Goal: Task Accomplishment & Management: Manage account settings

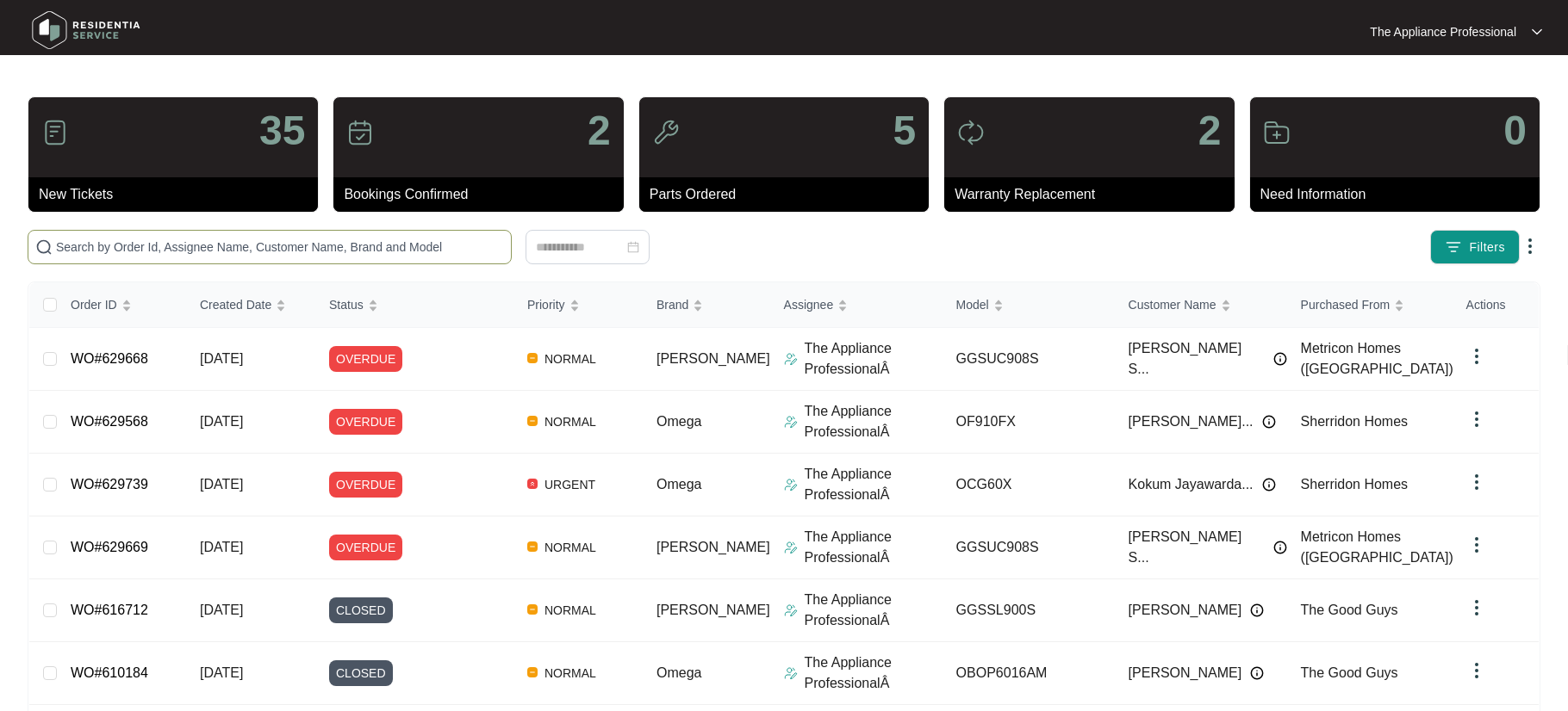
click at [248, 242] on input "text" at bounding box center [280, 247] width 448 height 19
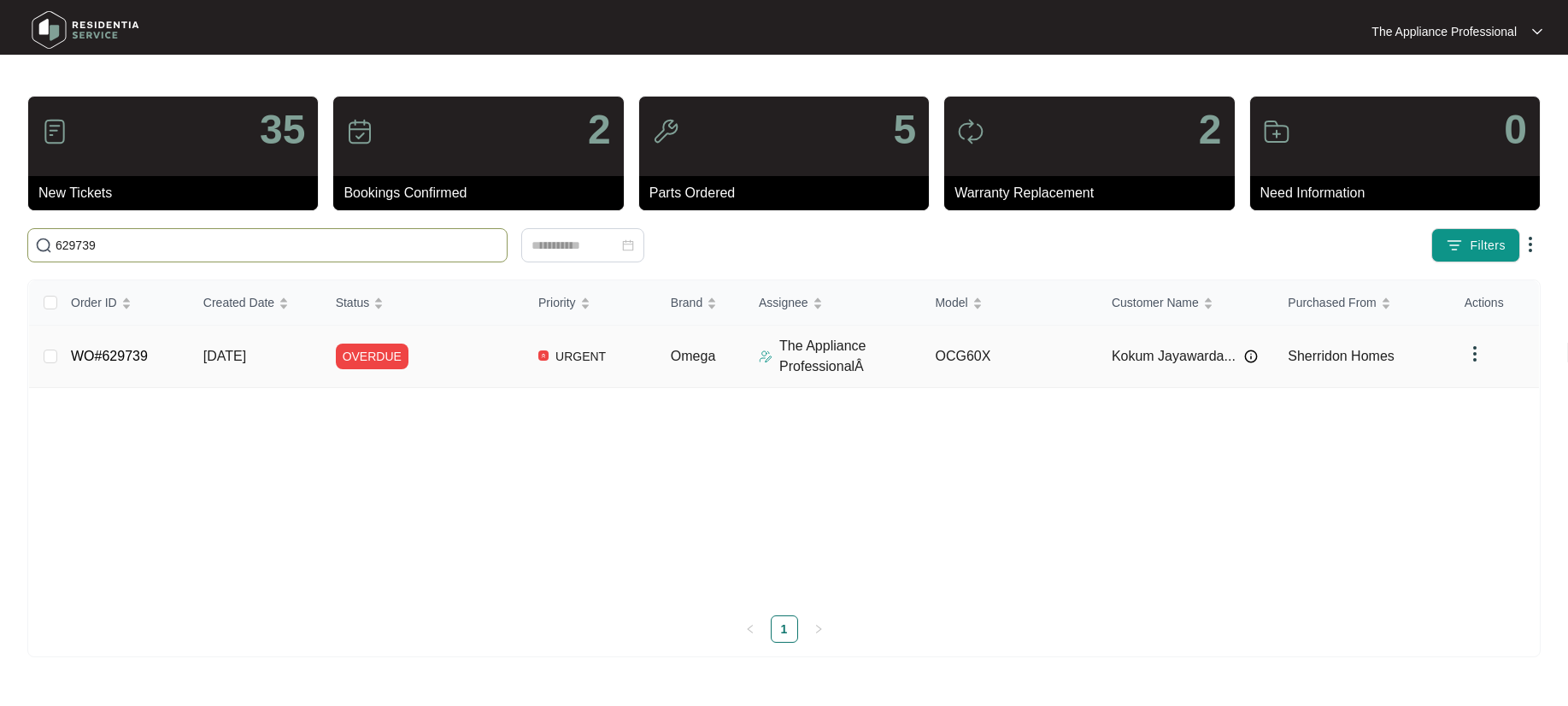
type input "629739"
click at [154, 355] on td "WO#629739" at bounding box center [123, 357] width 133 height 62
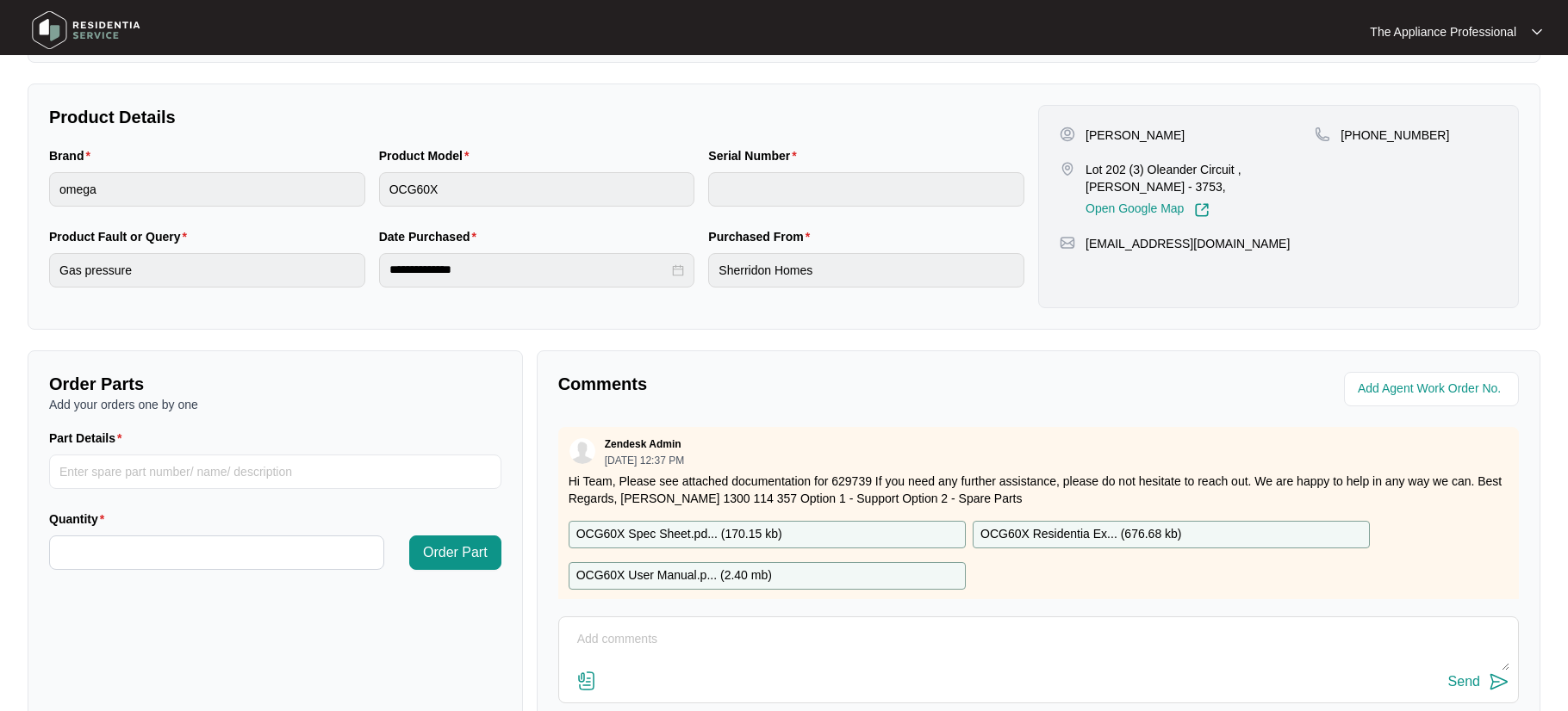
scroll to position [430, 0]
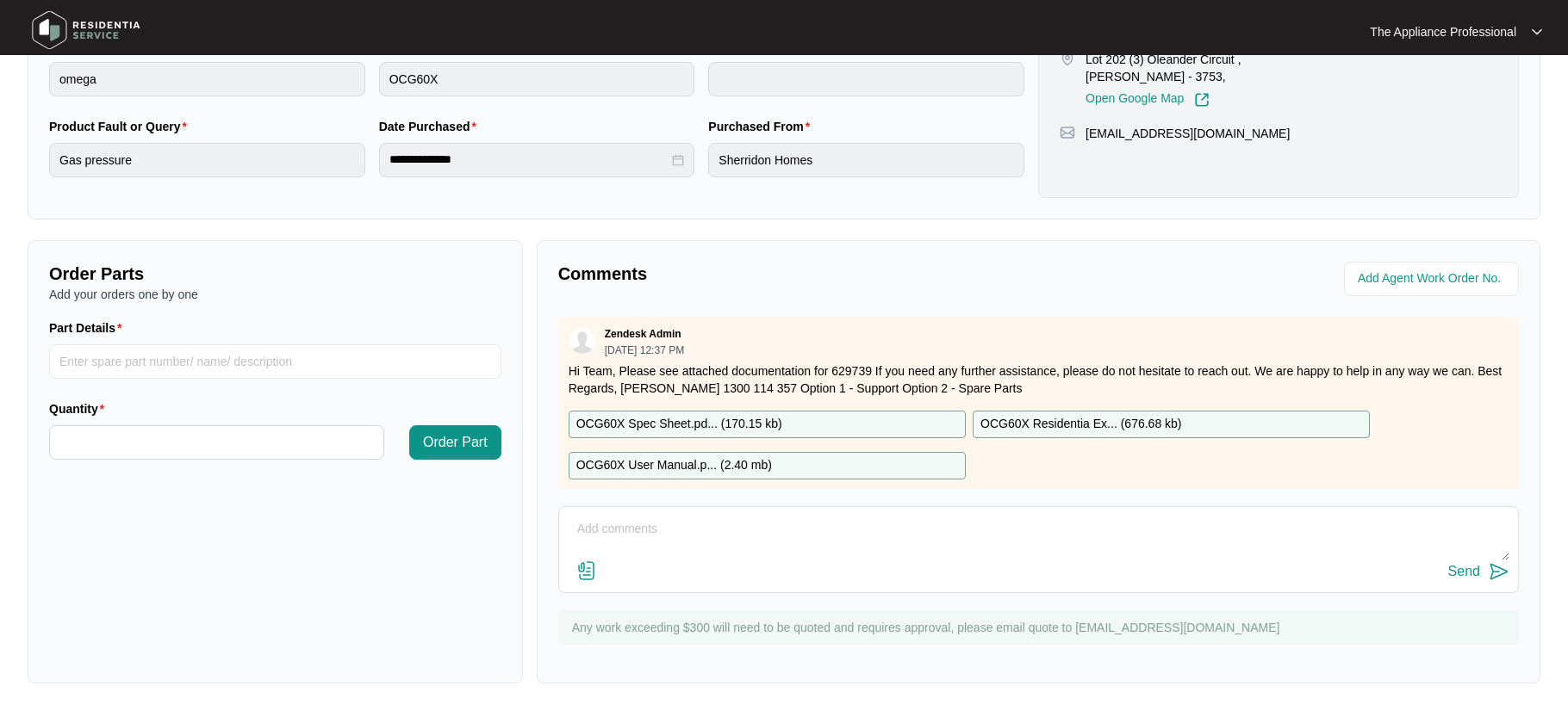
click at [586, 523] on textarea at bounding box center [1038, 537] width 942 height 44
click at [579, 528] on textarea "Fitted spacers under gas manifold cleaned injector checked piping wok is now wo…" at bounding box center [1038, 537] width 942 height 44
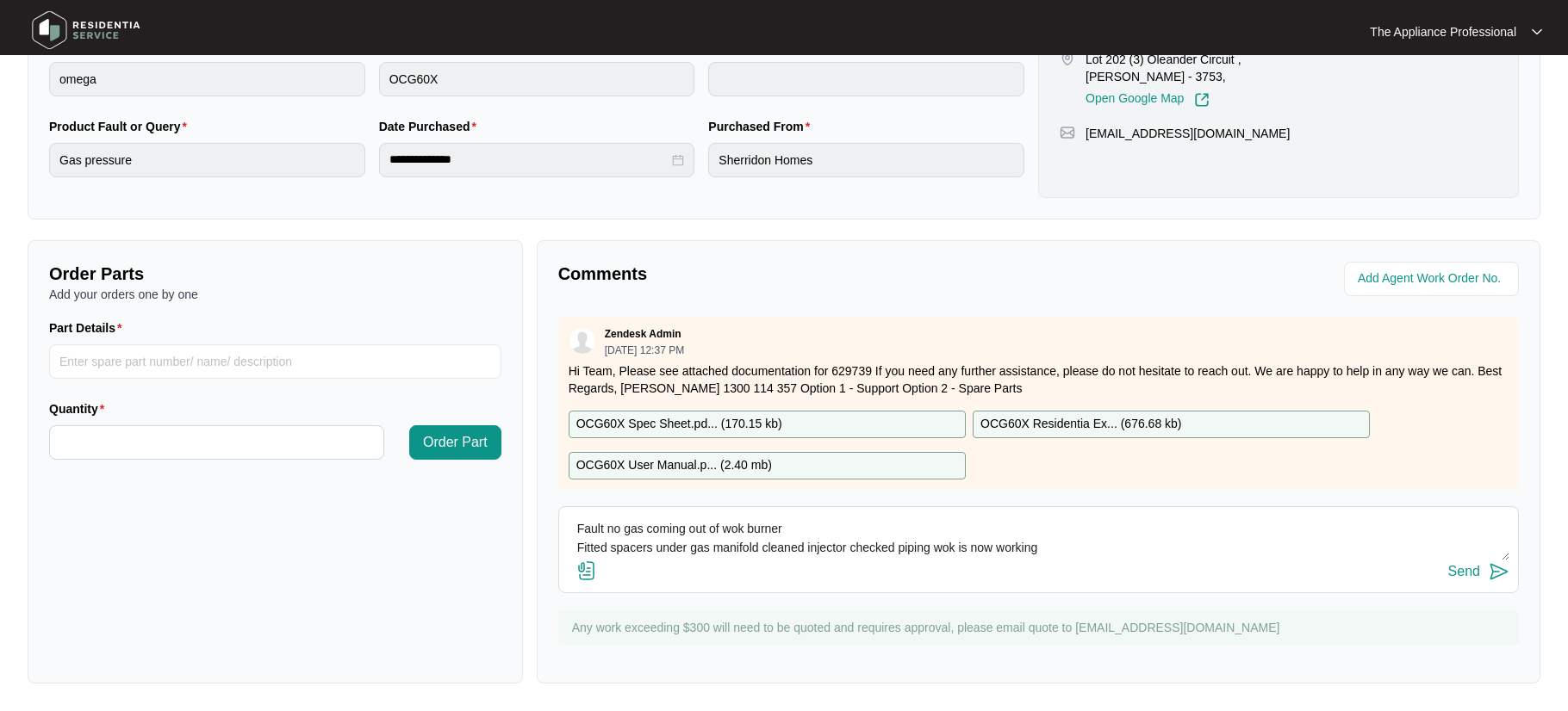
type textarea "Fault no gas coming out of wok burner Fitted spacers under gas manifold cleaned…"
click at [1491, 571] on img at bounding box center [1499, 572] width 20 height 20
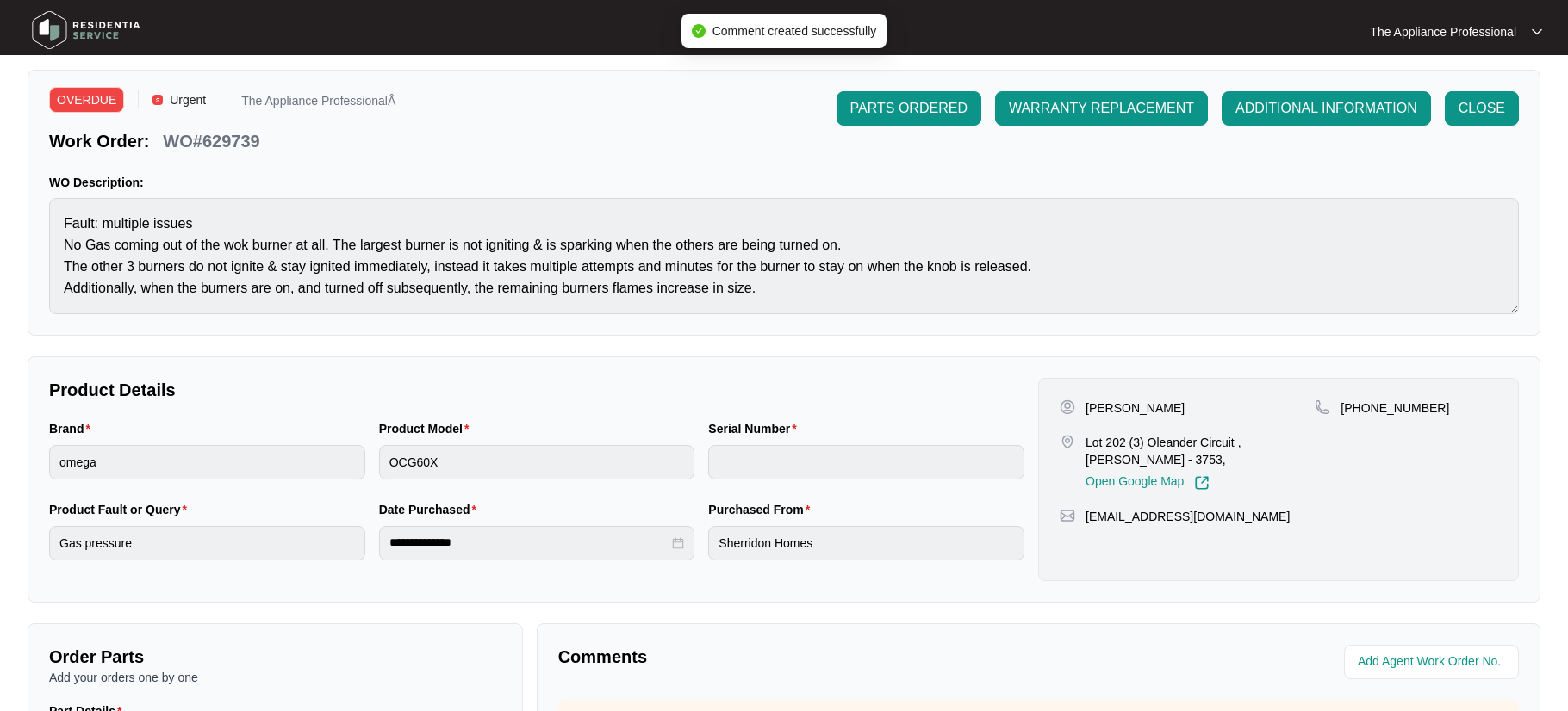
scroll to position [0, 0]
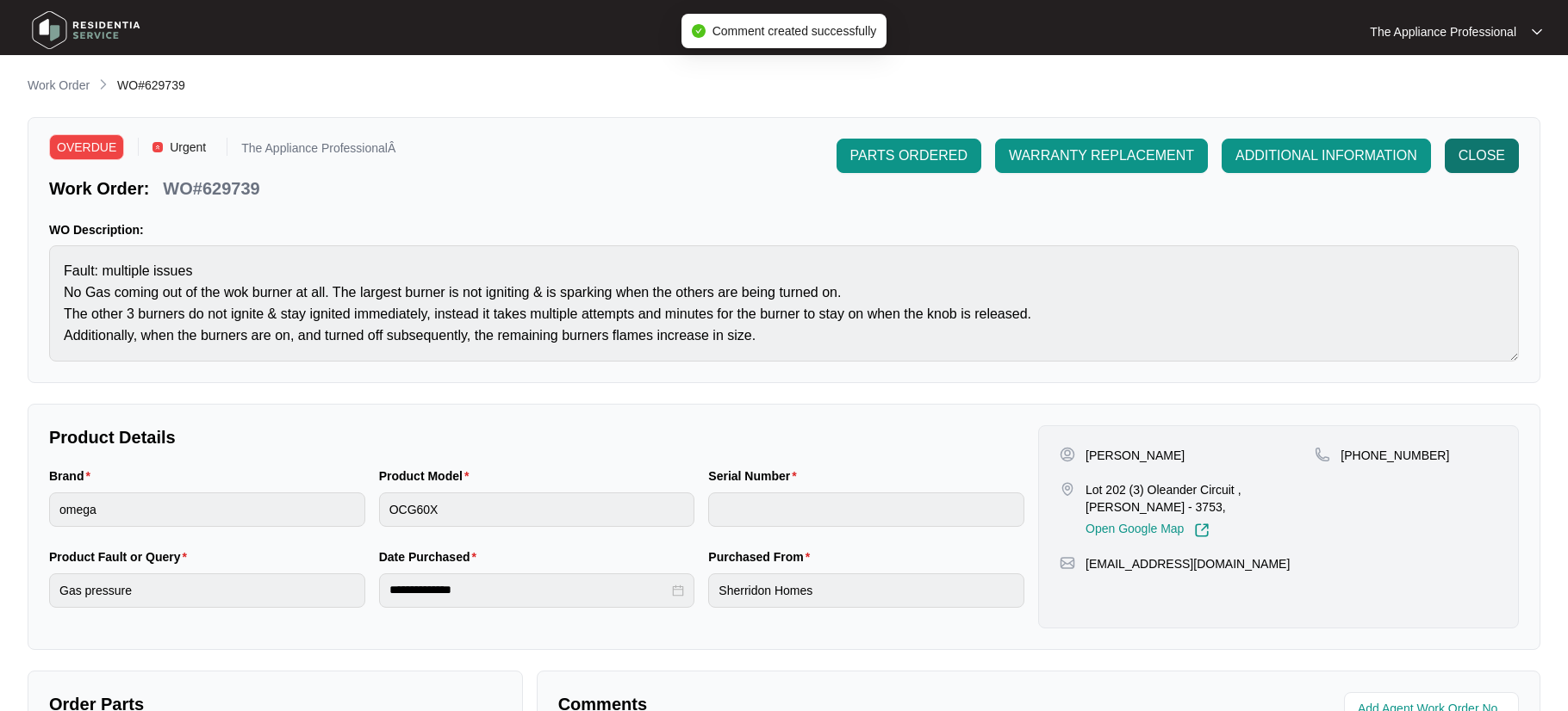
click at [1466, 170] on button "CLOSE" at bounding box center [1482, 155] width 74 height 34
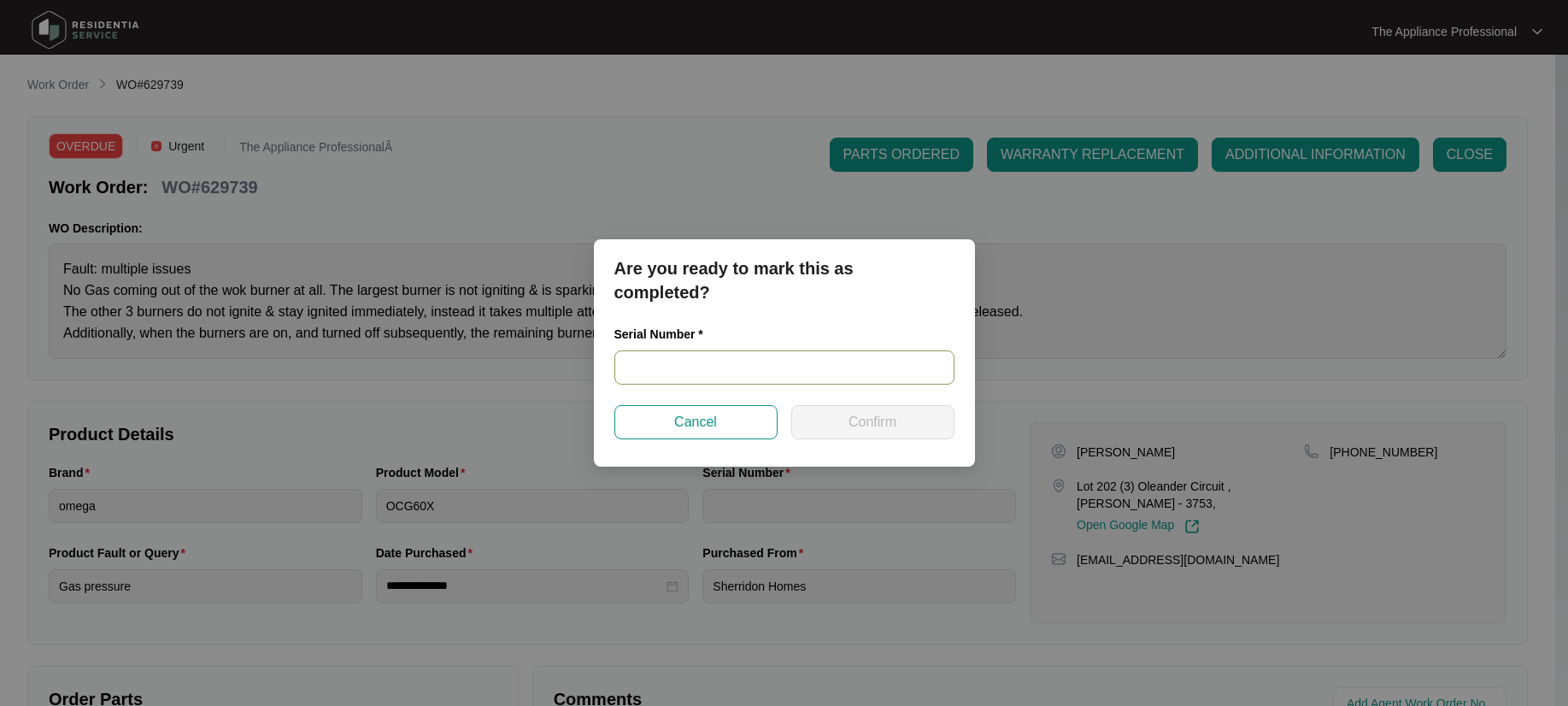
click at [793, 360] on input "text" at bounding box center [784, 367] width 340 height 34
type input "24210677"
click at [863, 424] on span "Confirm" at bounding box center [872, 422] width 48 height 20
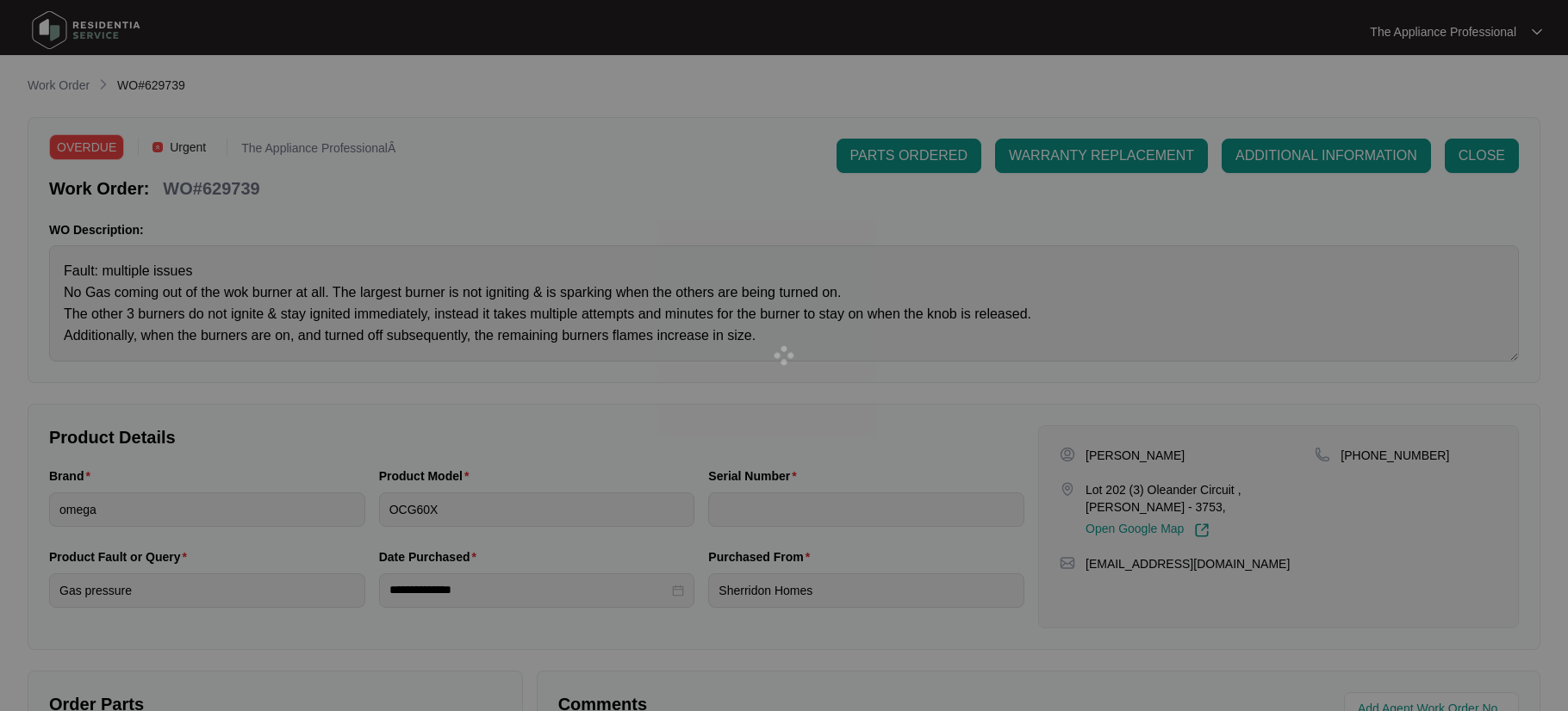
type input "24210677"
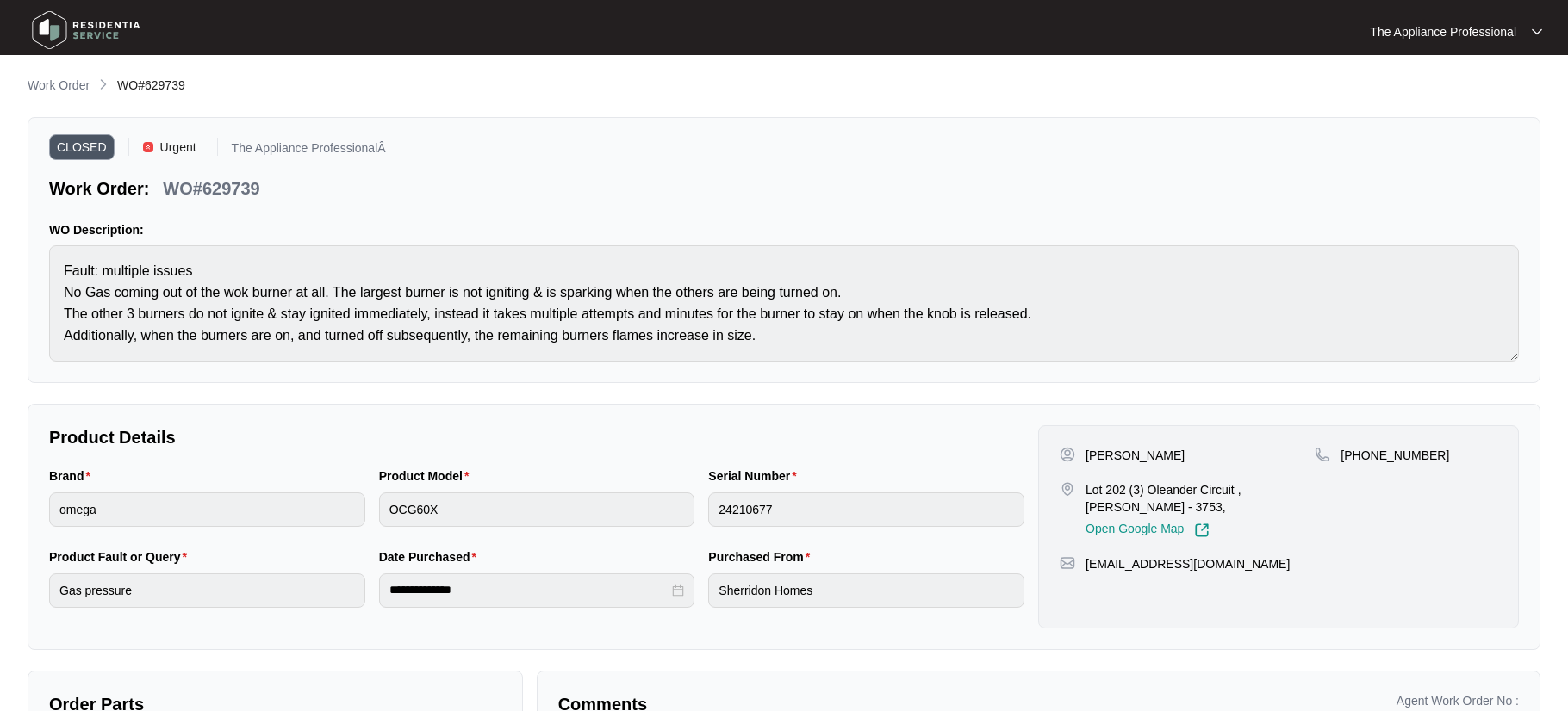
click at [61, 30] on img at bounding box center [86, 30] width 121 height 52
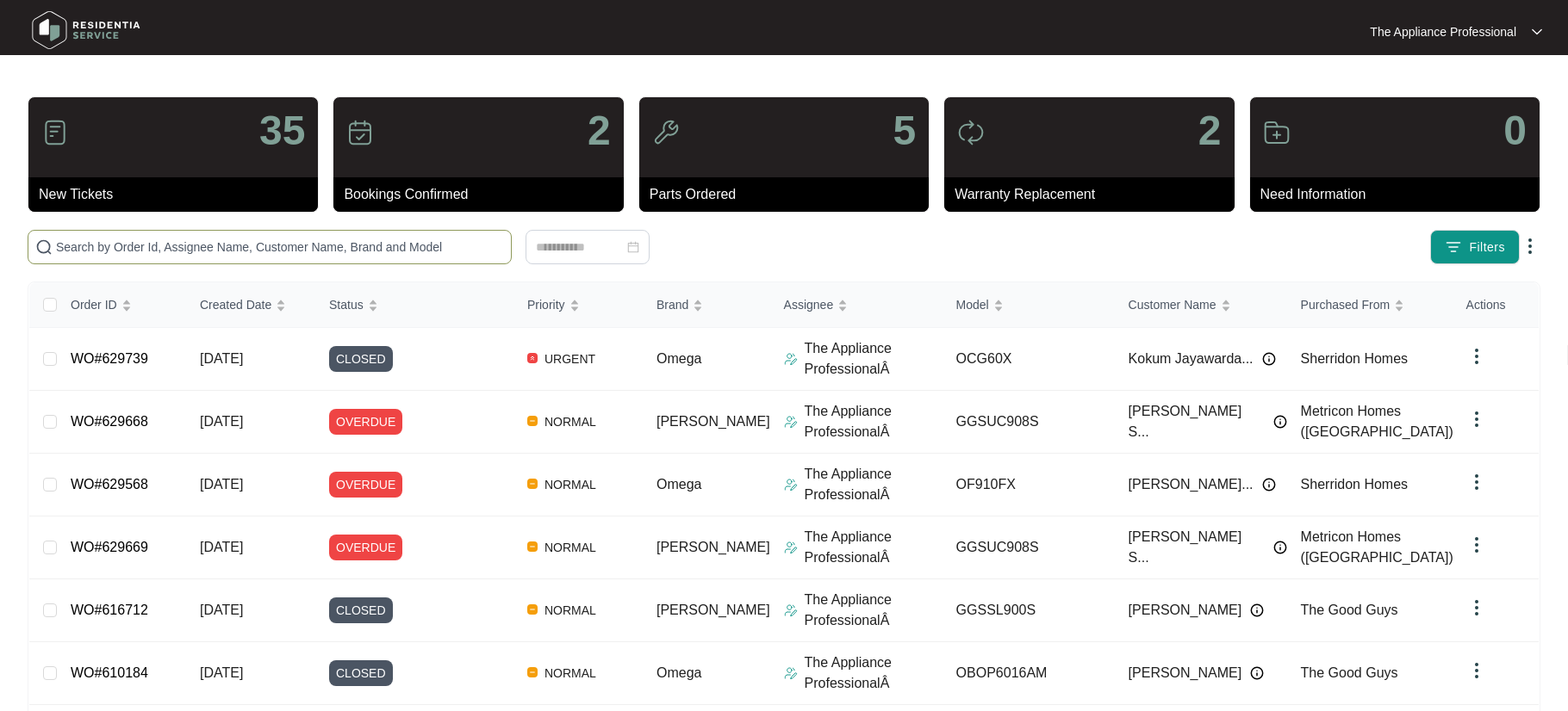
click at [104, 237] on input "text" at bounding box center [280, 247] width 448 height 19
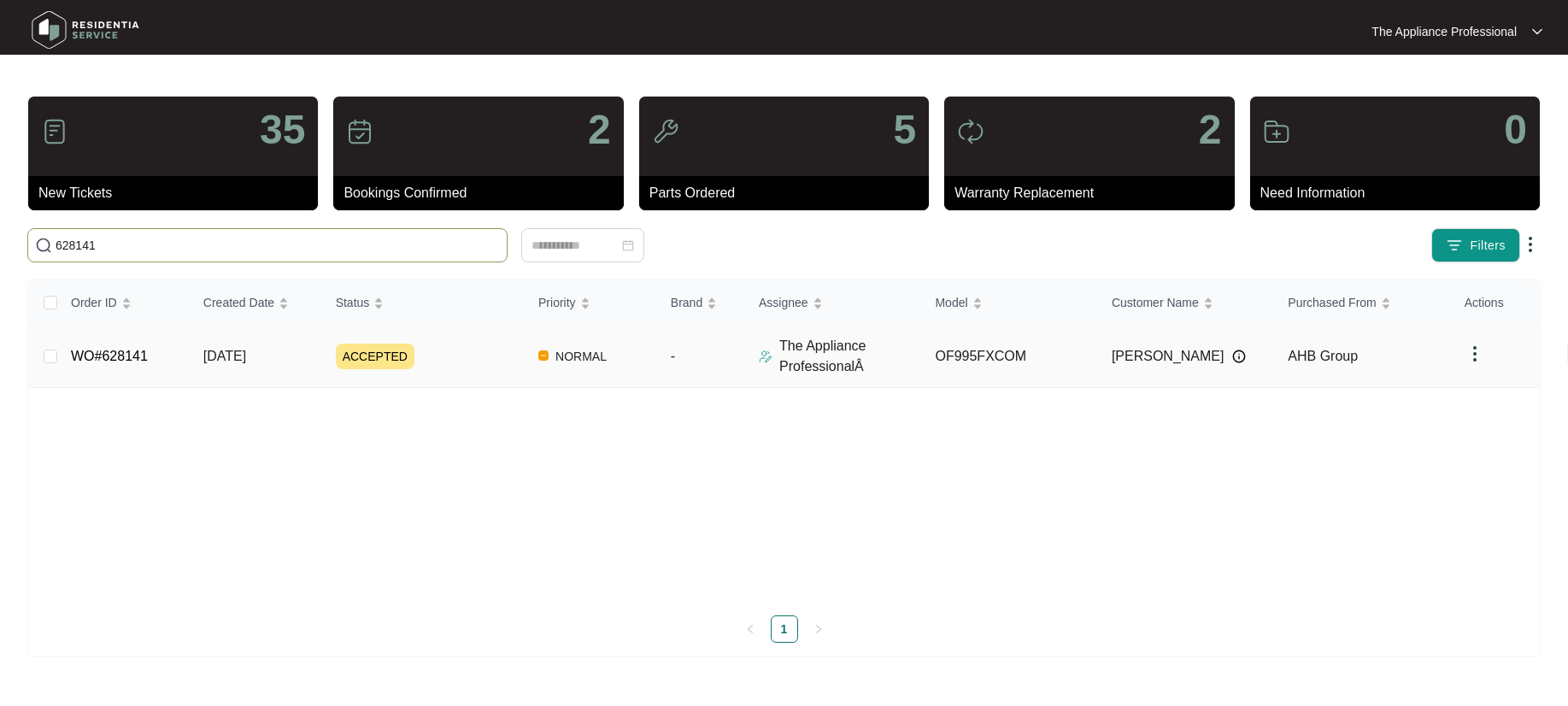
type input "628141"
click at [98, 364] on td "WO#628141" at bounding box center [123, 357] width 133 height 62
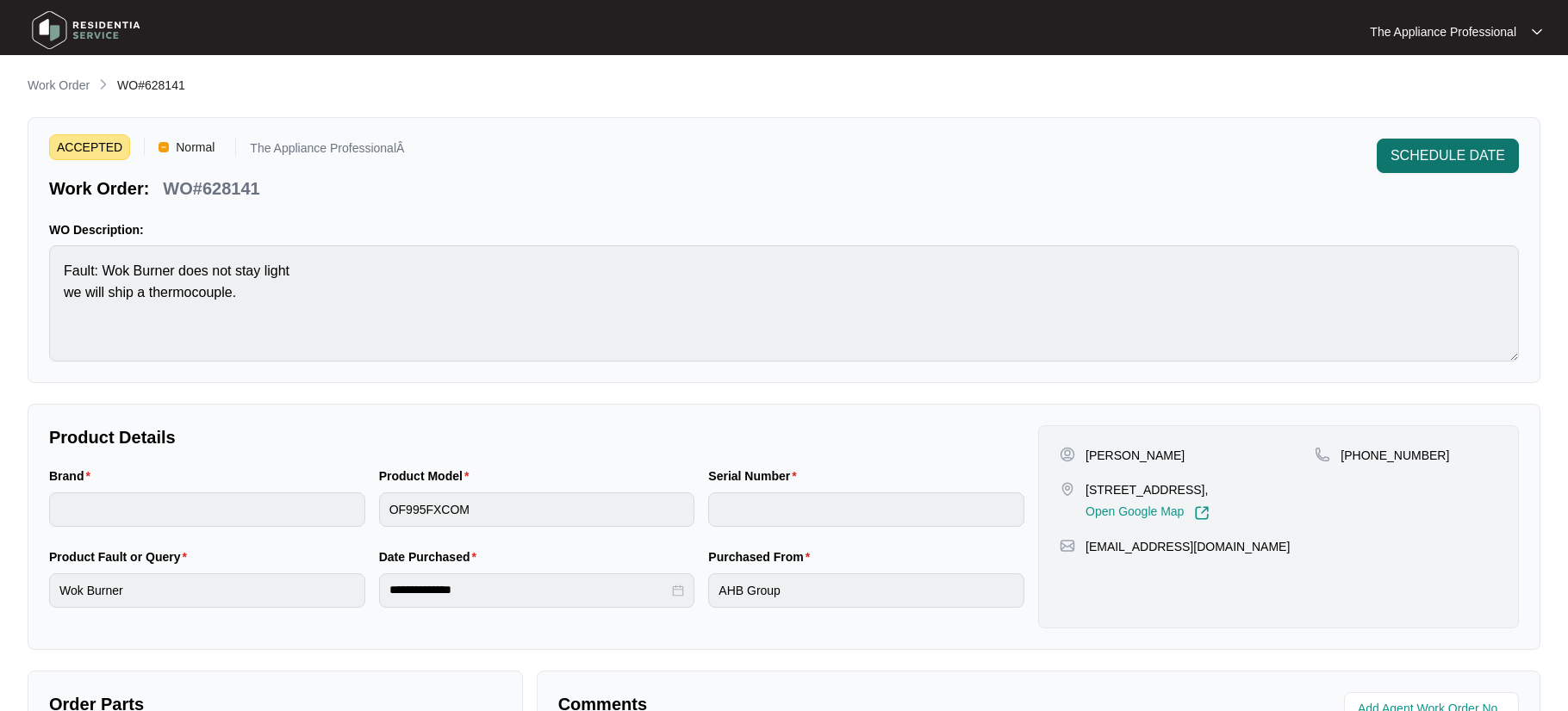
click at [1461, 160] on span "SCHEDULE DATE" at bounding box center [1448, 156] width 115 height 20
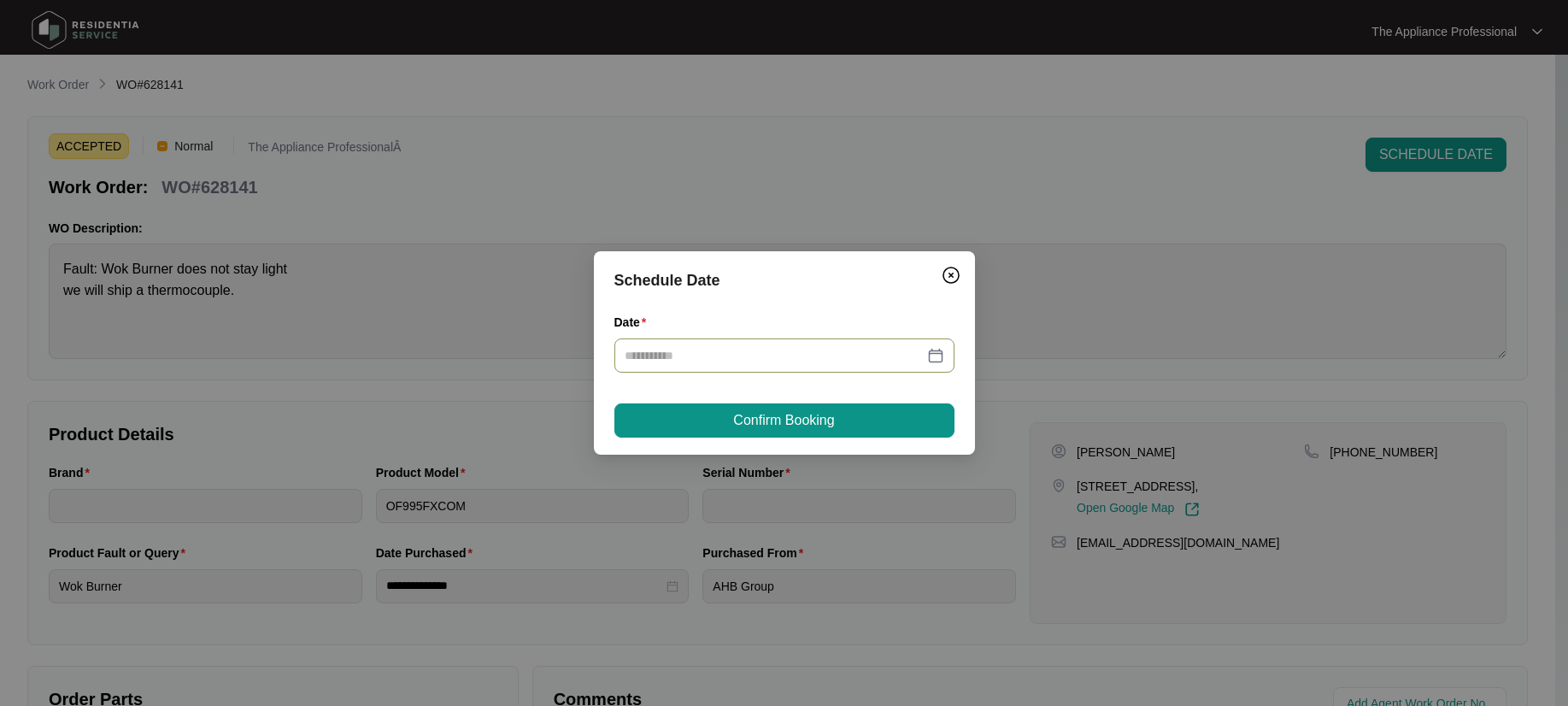
click at [941, 358] on div at bounding box center [784, 356] width 320 height 19
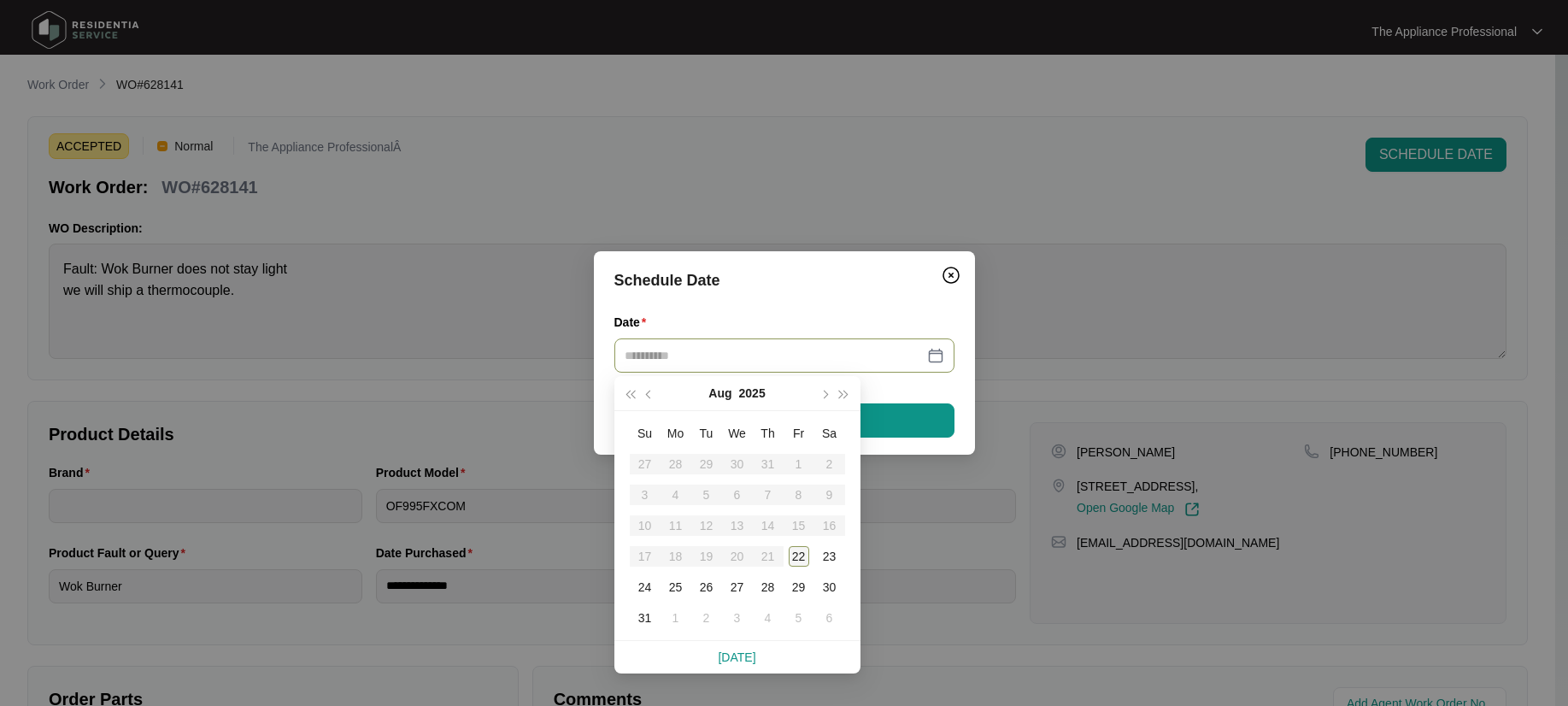
type input "**********"
click at [804, 553] on div "22" at bounding box center [799, 557] width 20 height 20
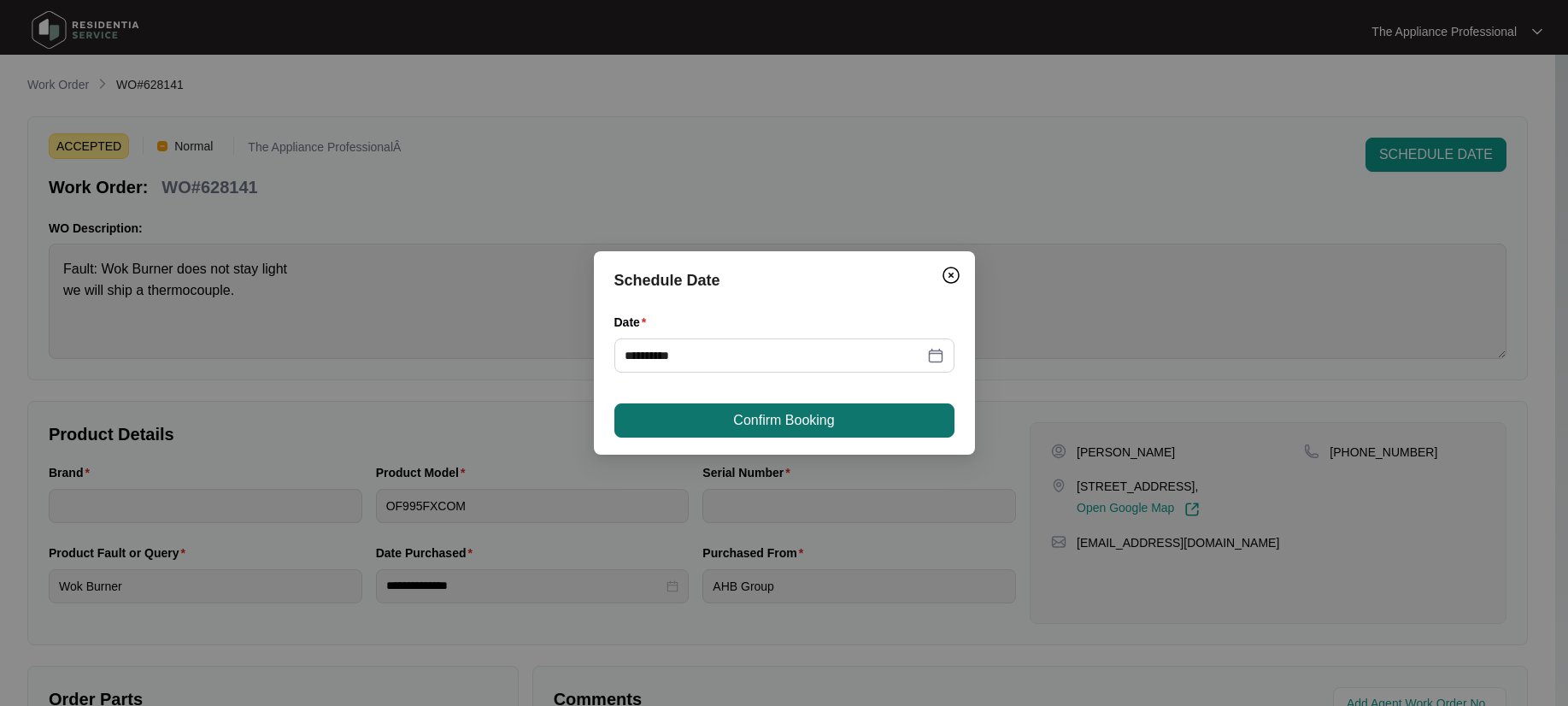
click at [802, 424] on span "Confirm Booking" at bounding box center [784, 421] width 101 height 20
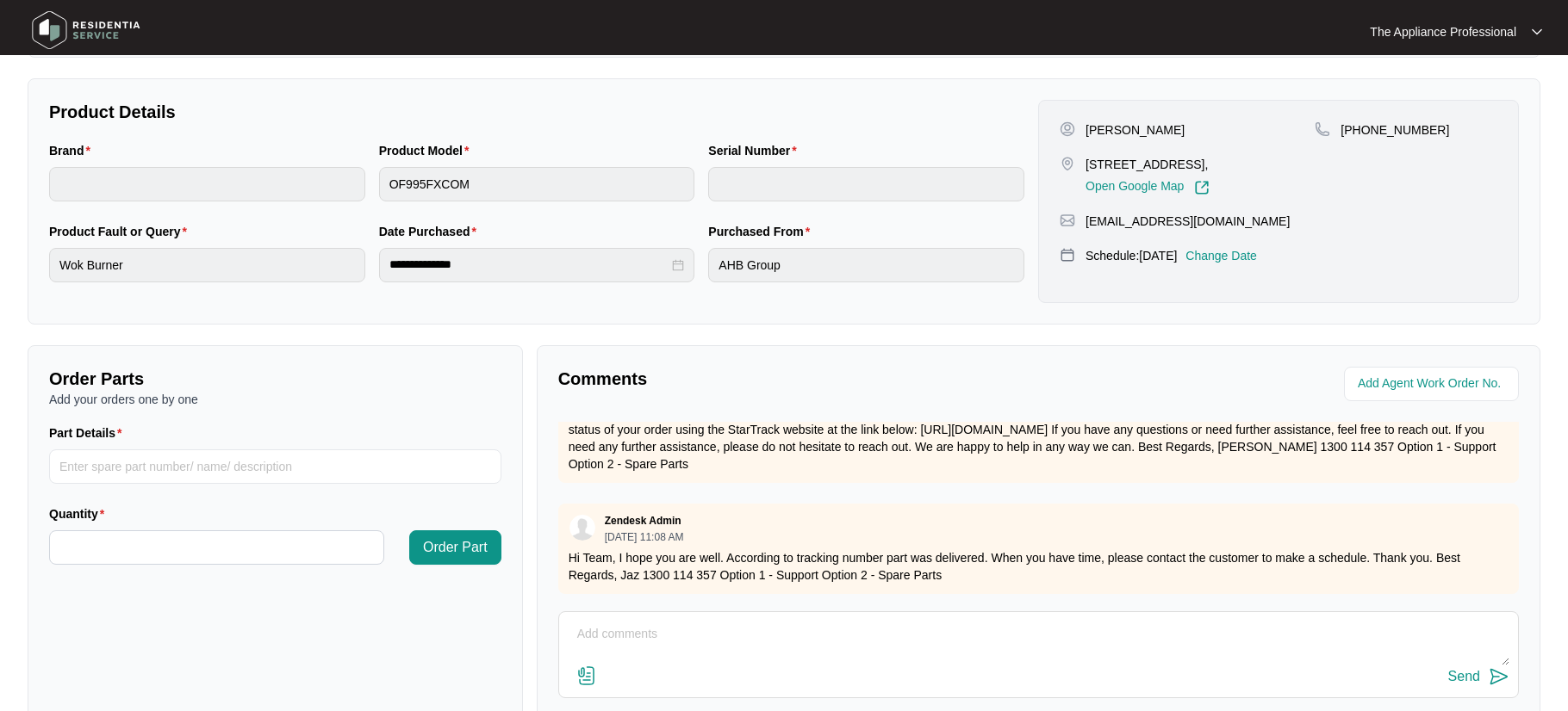
scroll to position [430, 0]
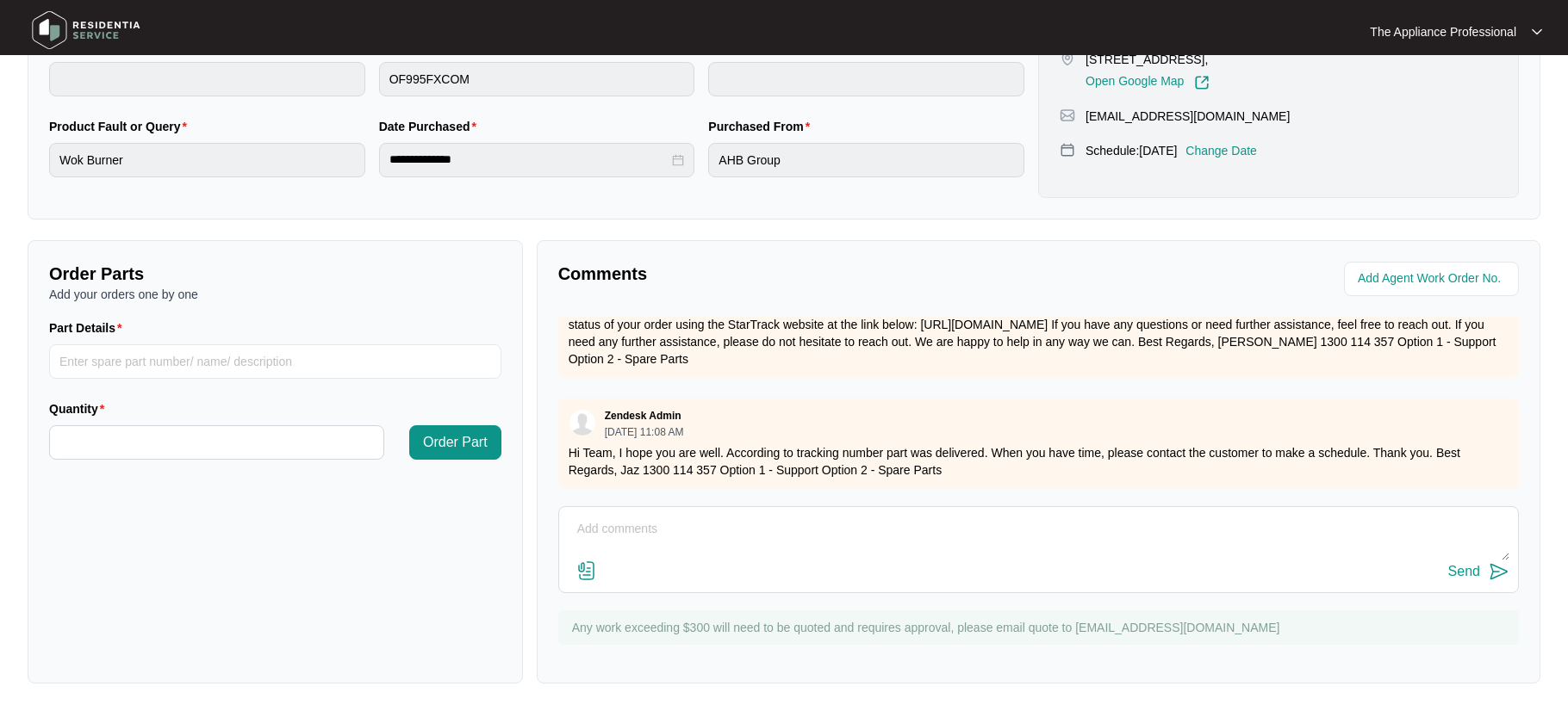
click at [585, 571] on img at bounding box center [587, 571] width 20 height 20
click at [0, 0] on input "file" at bounding box center [0, 0] width 0 height 0
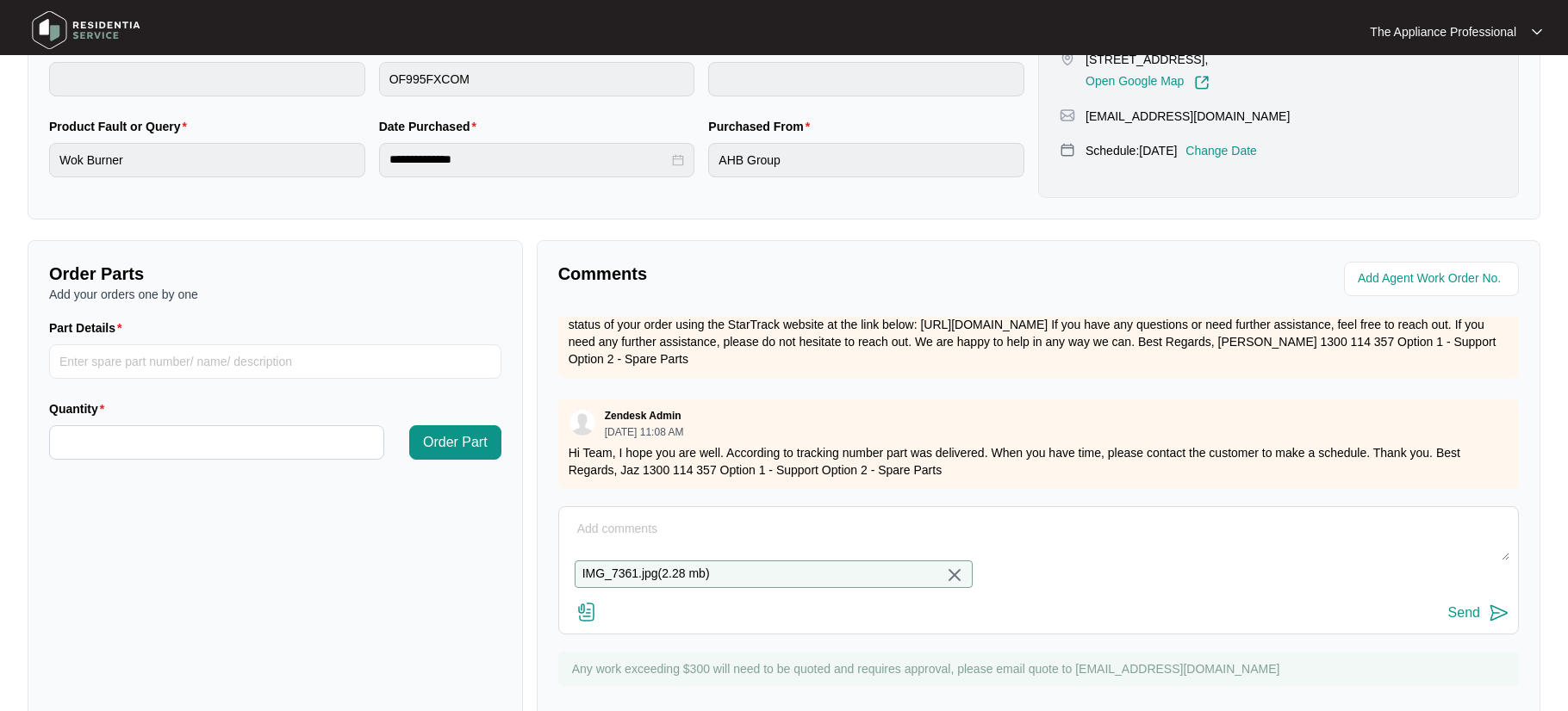
click at [633, 536] on textarea at bounding box center [1038, 537] width 942 height 44
type textarea "Inspected and found that wok tc bent and connection broken replaced the wok TC …"
click at [1468, 621] on div "Send" at bounding box center [1464, 612] width 31 height 16
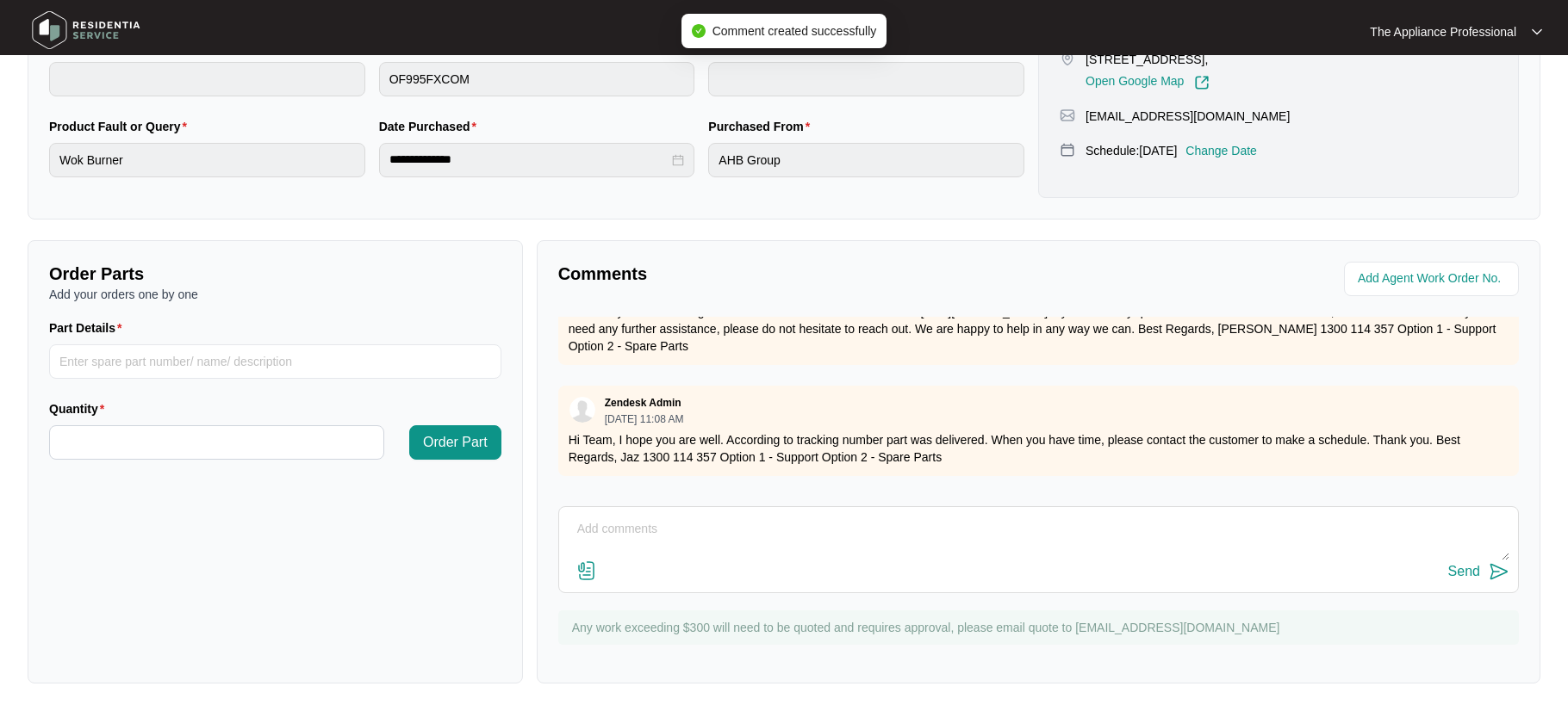
scroll to position [0, 0]
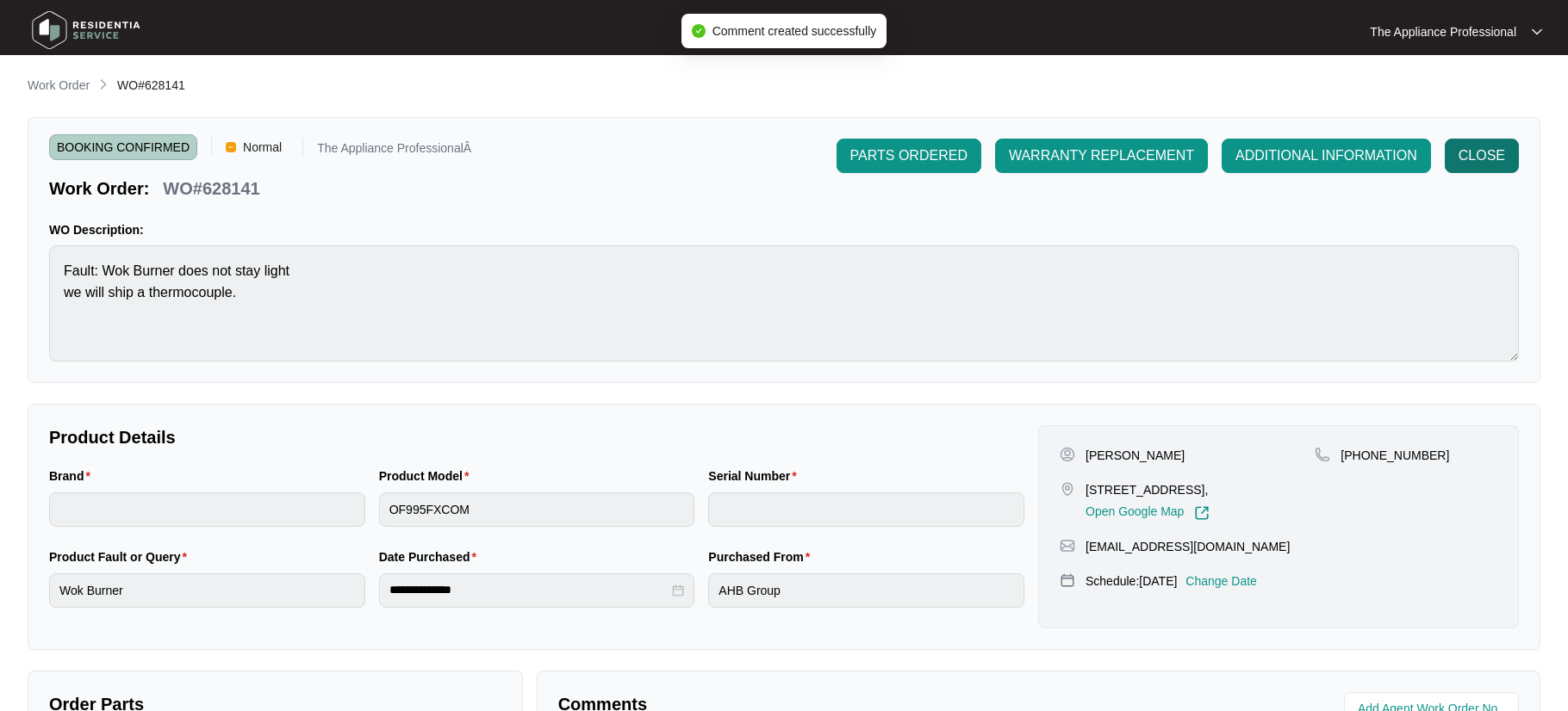
click at [1505, 154] on button "CLOSE" at bounding box center [1482, 155] width 74 height 34
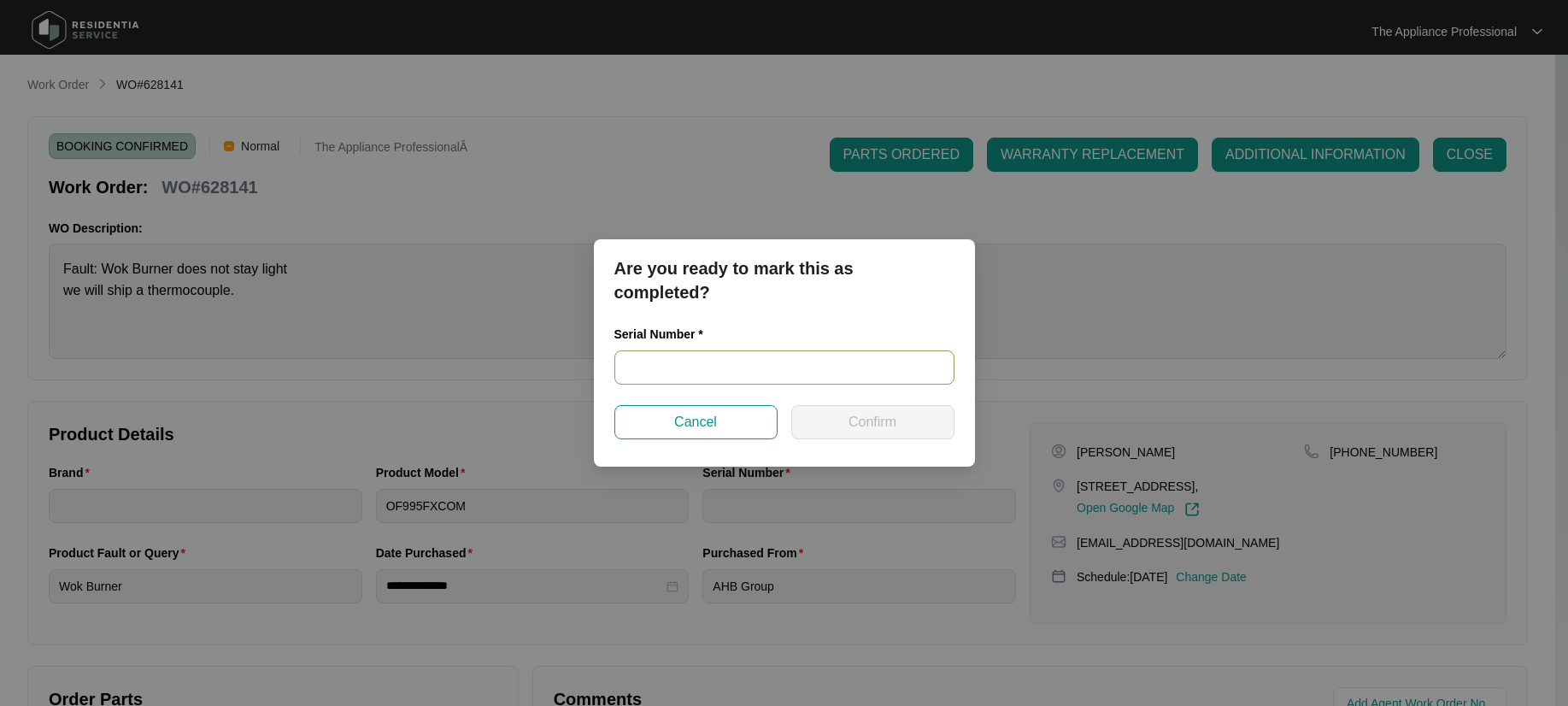
click at [789, 370] on input "text" at bounding box center [784, 367] width 340 height 34
type input "V0000665792301000164"
click at [913, 424] on button "Confirm" at bounding box center [872, 422] width 163 height 34
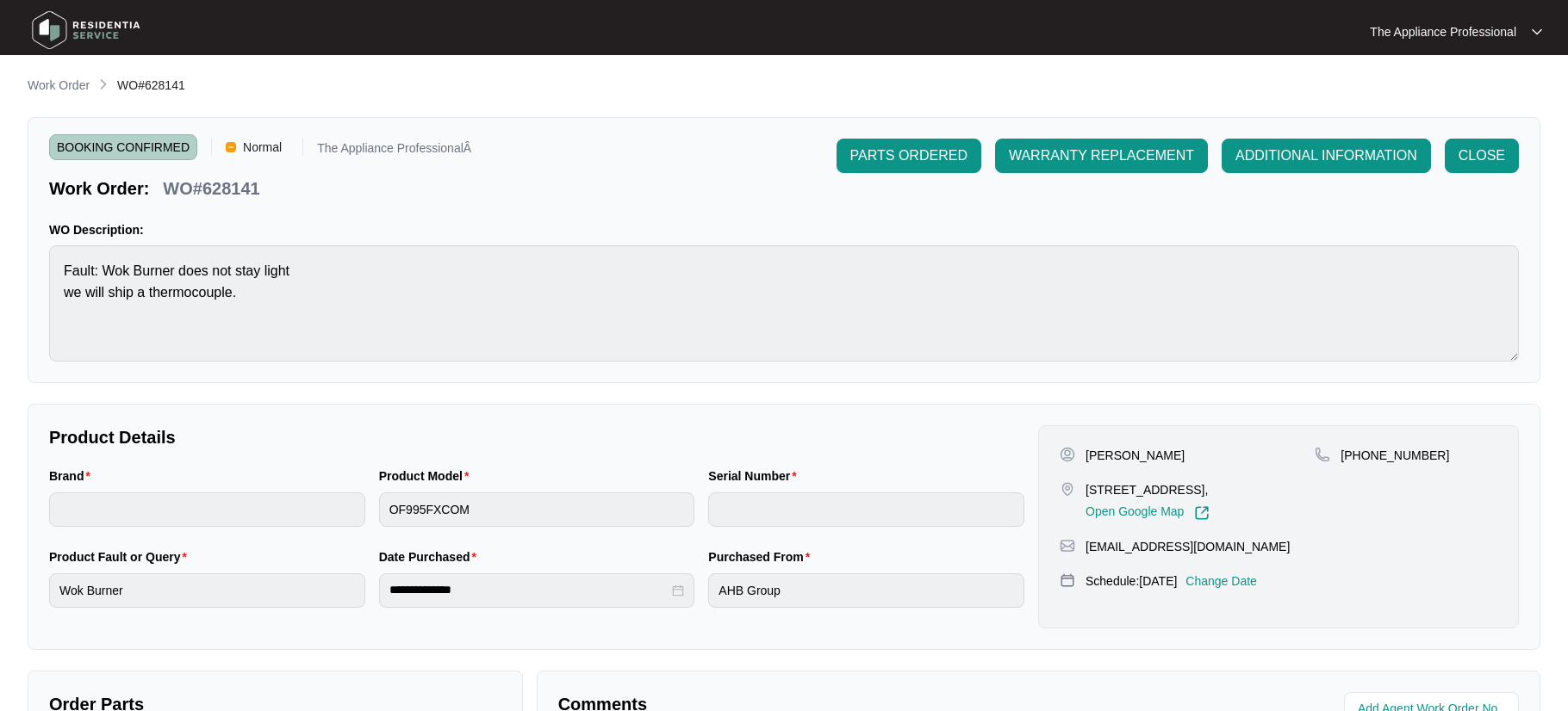
type input "V0000665792301000164"
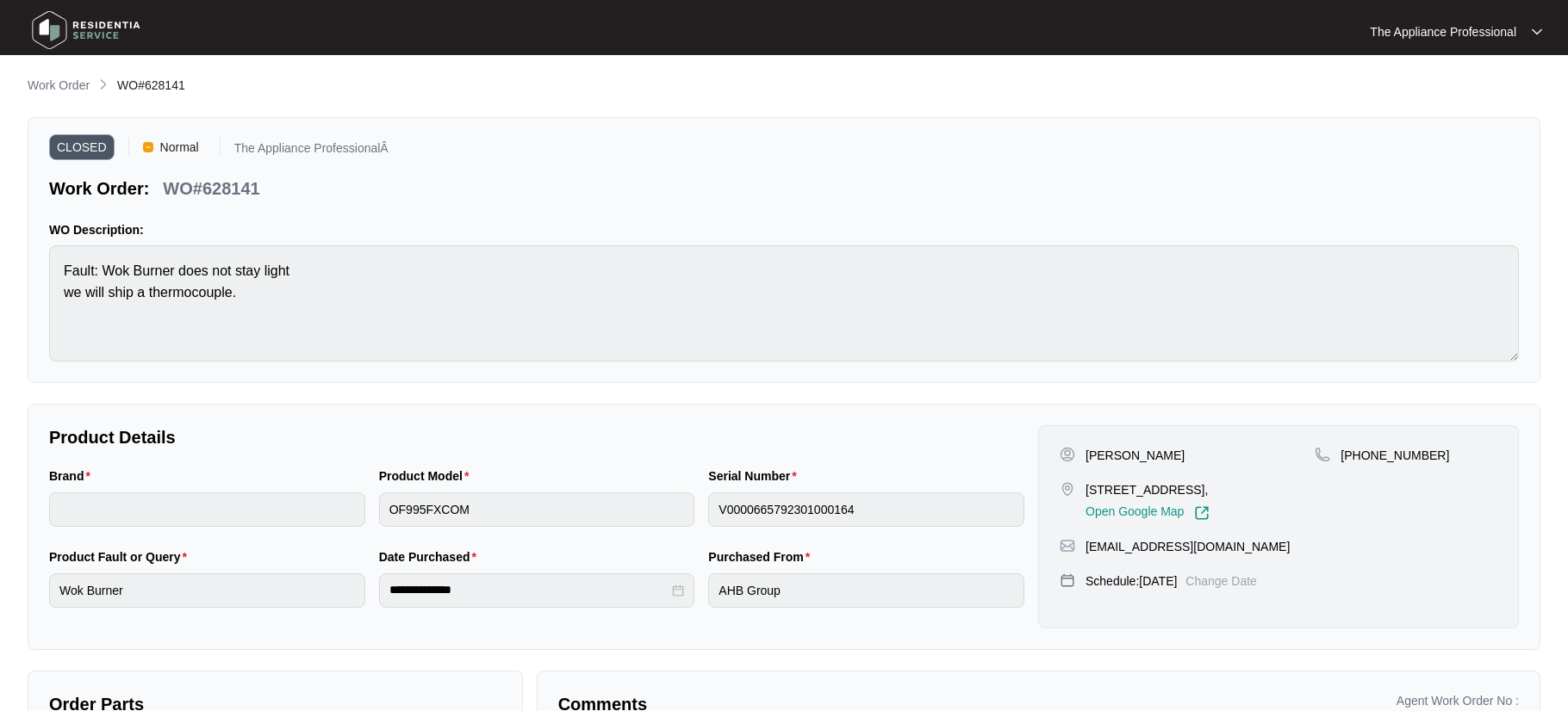
click at [59, 31] on img at bounding box center [86, 30] width 121 height 52
